Goal: Information Seeking & Learning: Learn about a topic

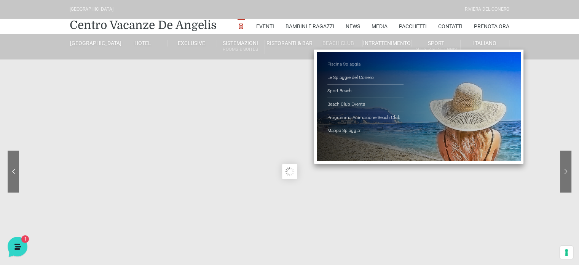
click at [347, 64] on link "Piscina Spiaggia" at bounding box center [365, 64] width 76 height 13
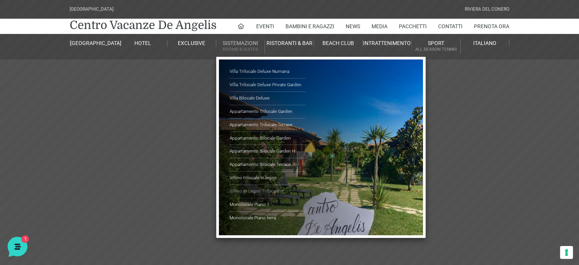
click at [265, 189] on link "Villino in Legno Trilocale H" at bounding box center [267, 191] width 76 height 13
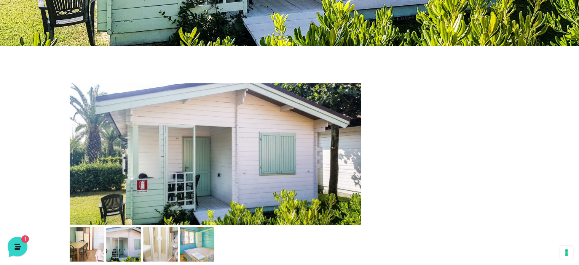
scroll to position [304, 0]
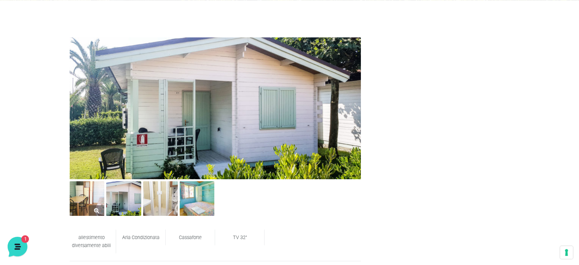
click at [98, 199] on img at bounding box center [87, 198] width 35 height 35
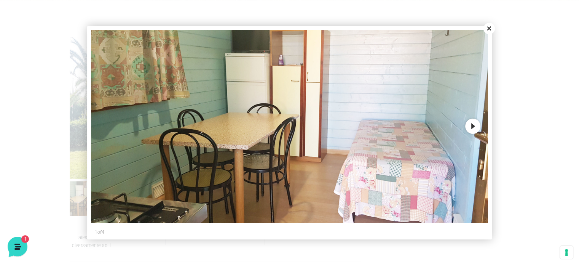
click at [472, 124] on button "Next" at bounding box center [472, 125] width 15 height 15
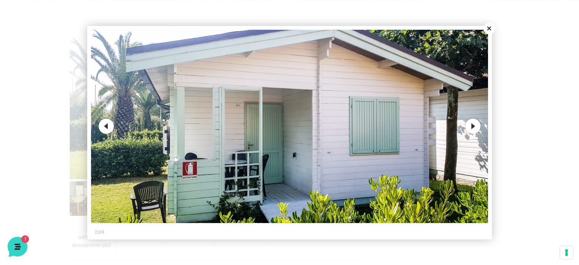
click at [472, 124] on button "Next" at bounding box center [472, 125] width 15 height 15
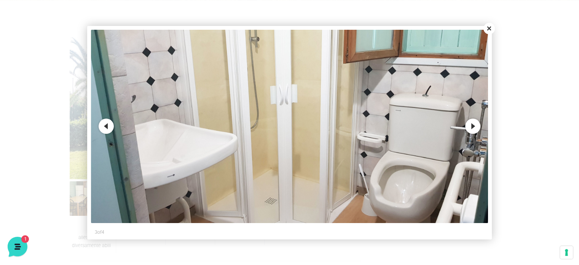
click at [471, 124] on button "Next" at bounding box center [472, 125] width 15 height 15
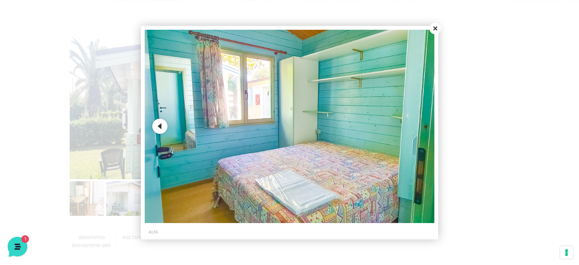
click at [434, 32] on button "Close" at bounding box center [434, 28] width 11 height 11
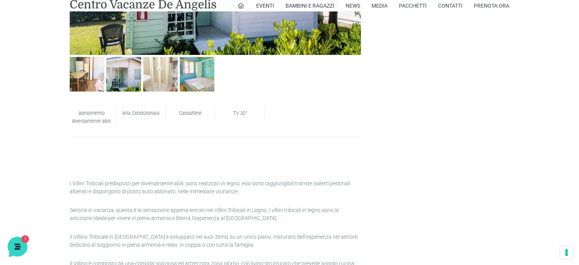
scroll to position [495, 0]
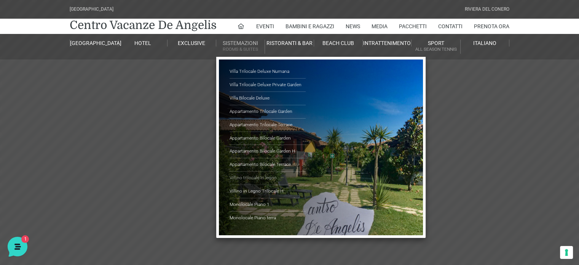
click at [269, 175] on link "Villino trilocale in legno" at bounding box center [267, 177] width 76 height 13
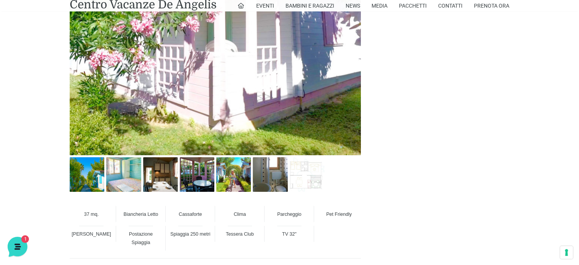
scroll to position [457, 0]
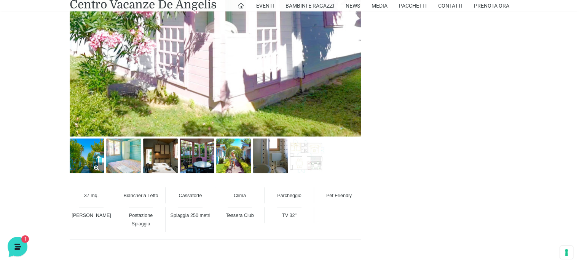
click at [87, 150] on img at bounding box center [87, 155] width 35 height 35
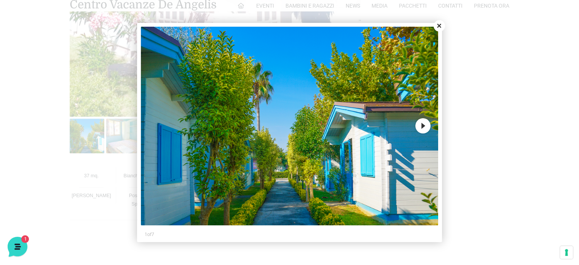
scroll to position [495, 0]
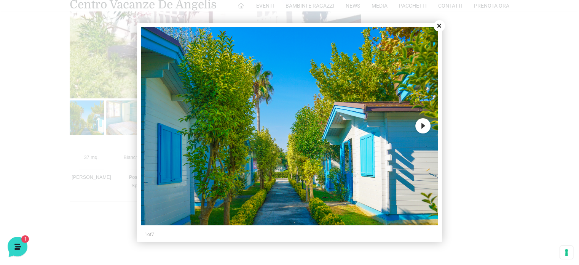
click at [426, 124] on button "Next" at bounding box center [422, 125] width 15 height 15
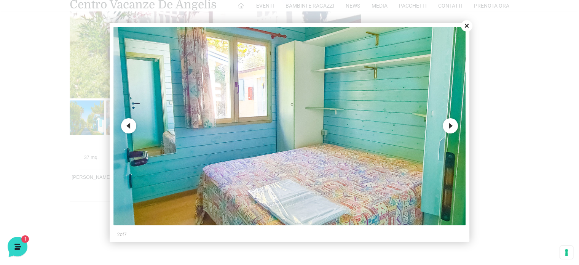
click at [453, 124] on button "Next" at bounding box center [450, 125] width 15 height 15
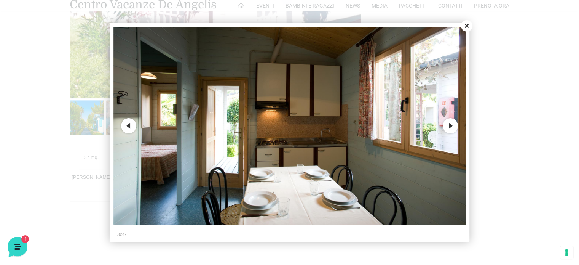
click at [453, 124] on button "Next" at bounding box center [450, 125] width 15 height 15
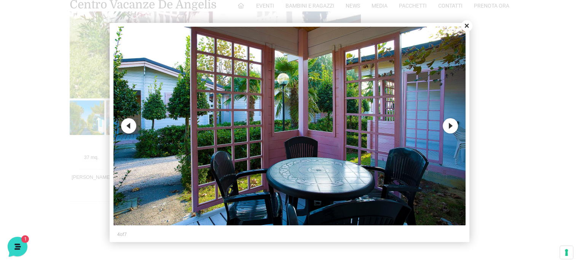
click at [453, 124] on button "Next" at bounding box center [450, 125] width 15 height 15
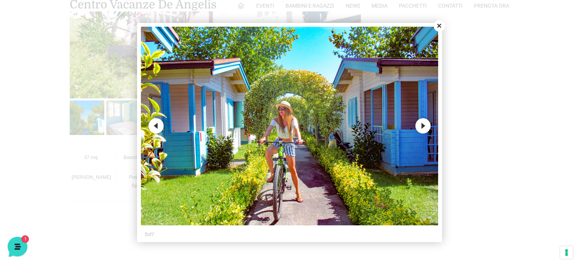
click at [422, 124] on button "Next" at bounding box center [422, 125] width 15 height 15
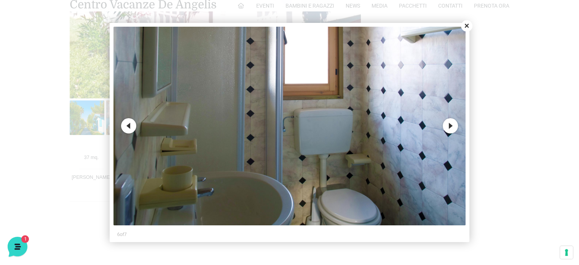
click at [456, 126] on button "Next" at bounding box center [450, 125] width 15 height 15
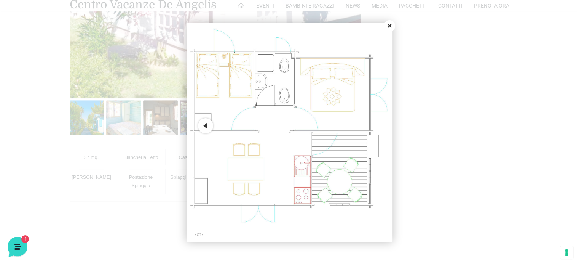
click at [391, 27] on button "Close" at bounding box center [389, 25] width 11 height 11
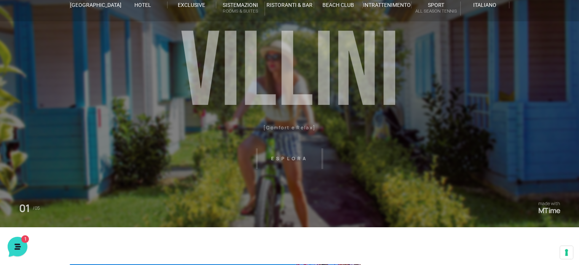
scroll to position [0, 0]
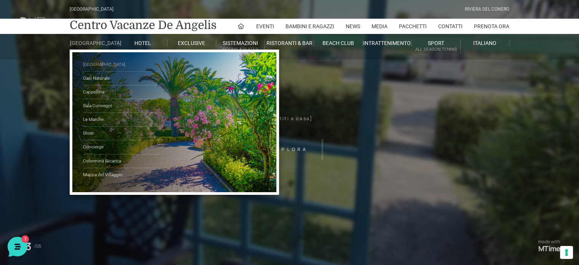
click at [101, 68] on link "[GEOGRAPHIC_DATA]" at bounding box center [121, 65] width 76 height 14
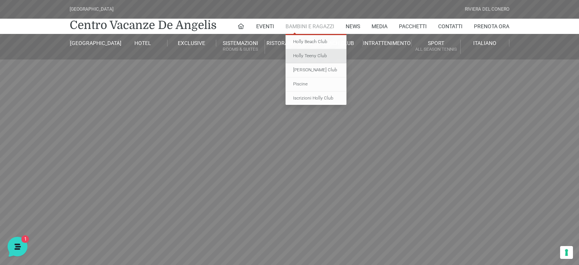
click at [315, 57] on link "Holly Teeny Club" at bounding box center [315, 56] width 61 height 14
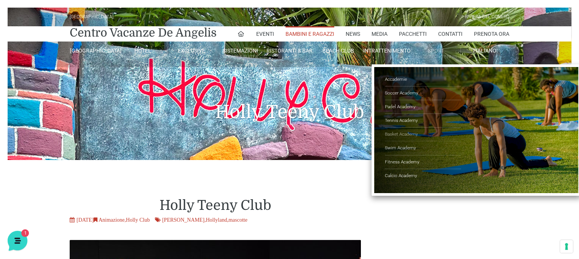
click at [405, 132] on link "Basket Academy" at bounding box center [423, 134] width 76 height 14
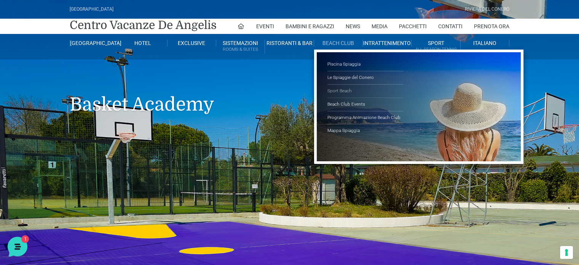
click at [344, 90] on link "Sport Beach" at bounding box center [365, 90] width 76 height 13
